Goal: Information Seeking & Learning: Find specific fact

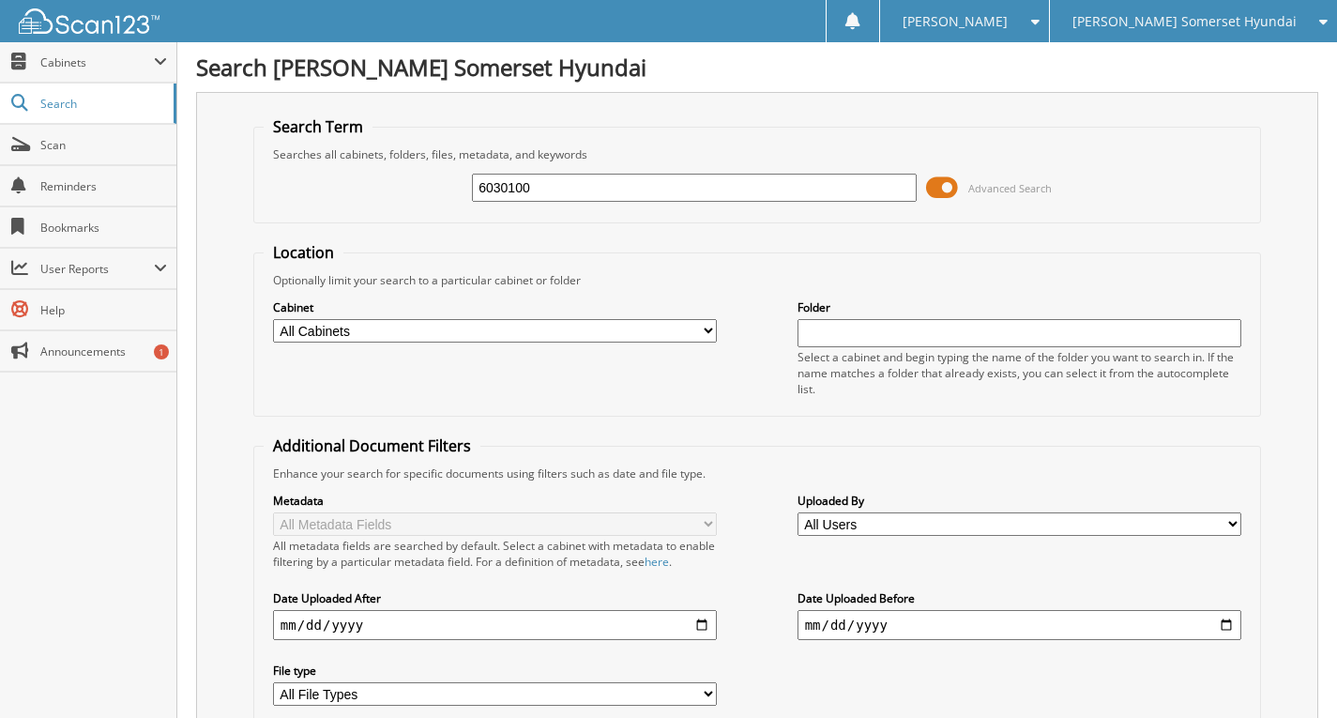
type input "6030100"
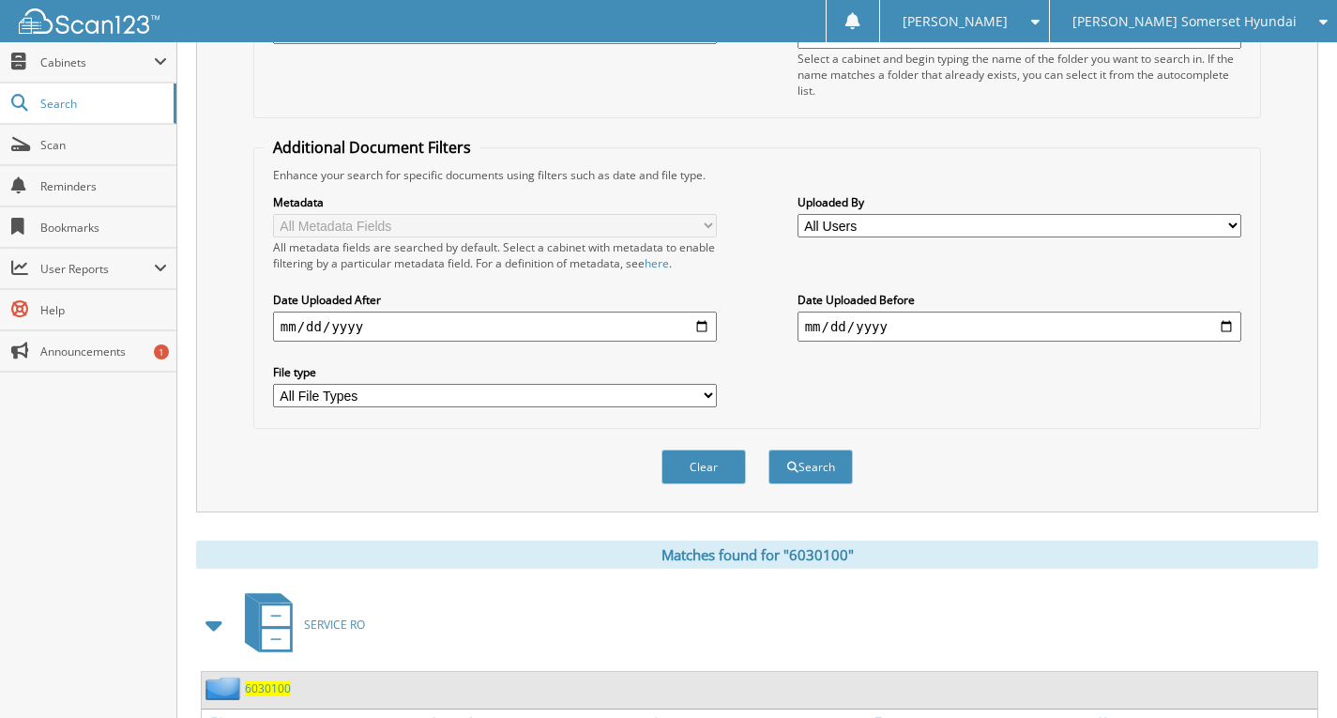
scroll to position [462, 0]
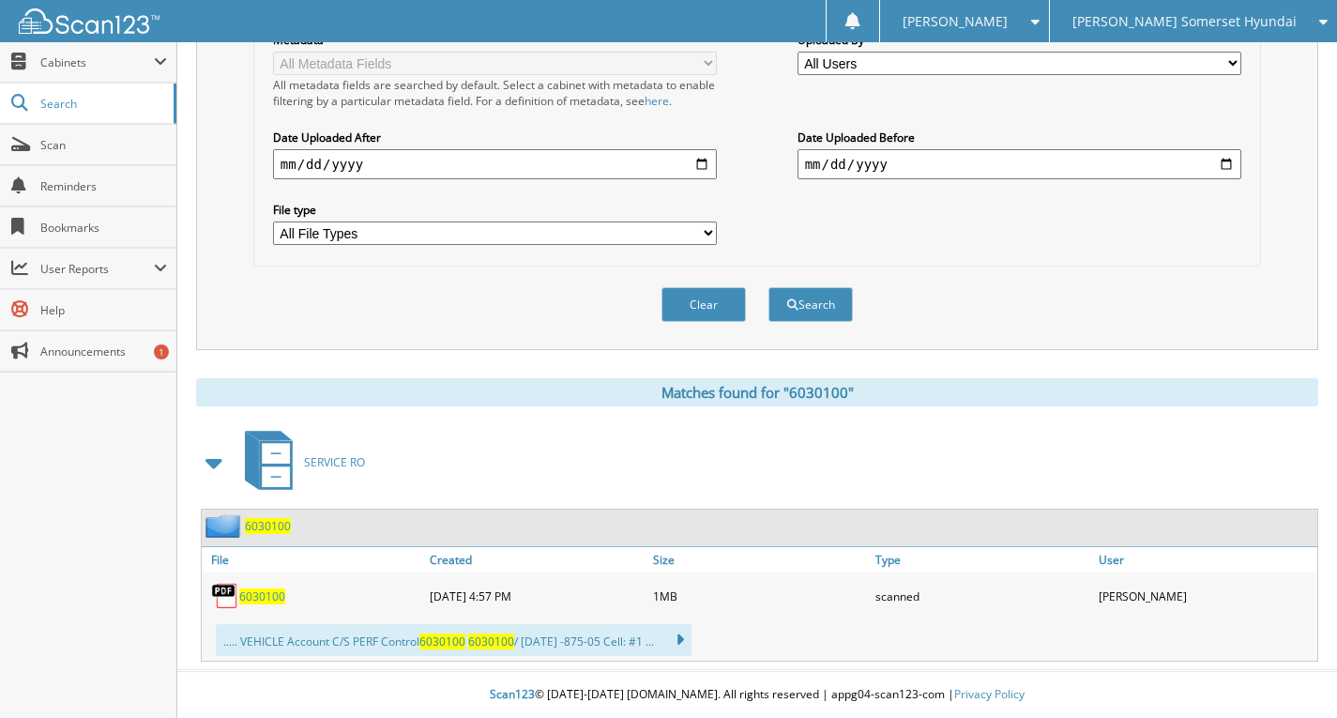
click at [263, 599] on span "6030100" at bounding box center [262, 596] width 46 height 16
